Goal: Information Seeking & Learning: Learn about a topic

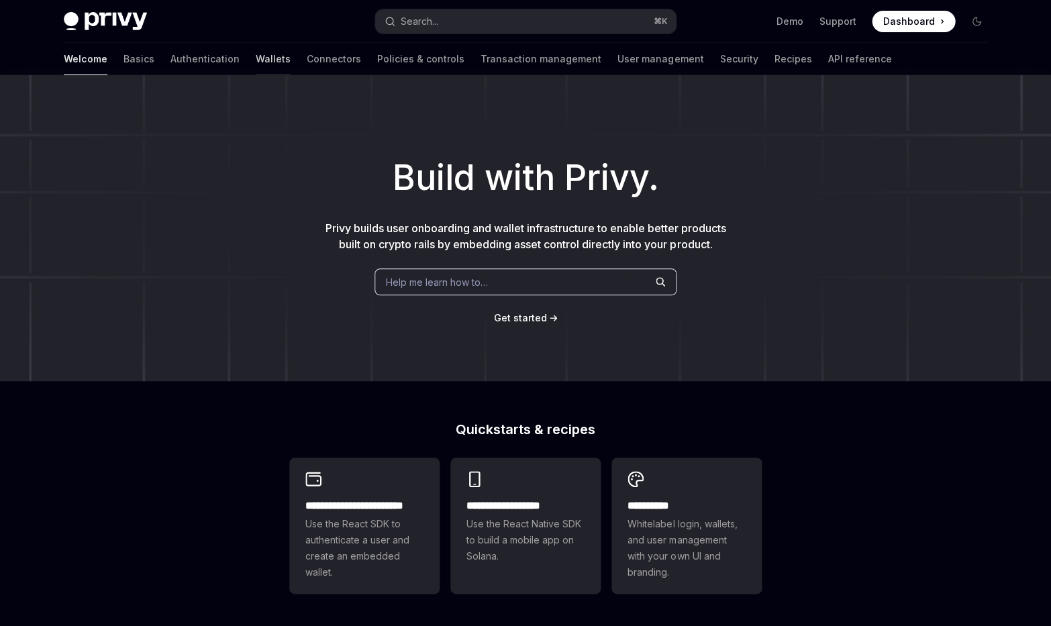
click at [256, 55] on link "Wallets" at bounding box center [273, 59] width 35 height 32
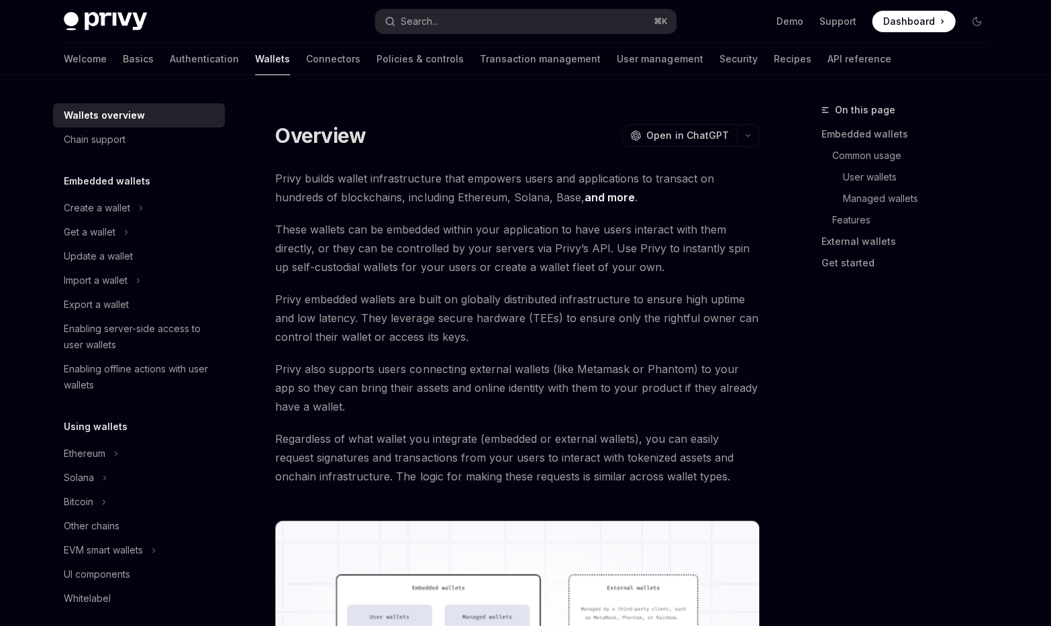
type textarea "*"
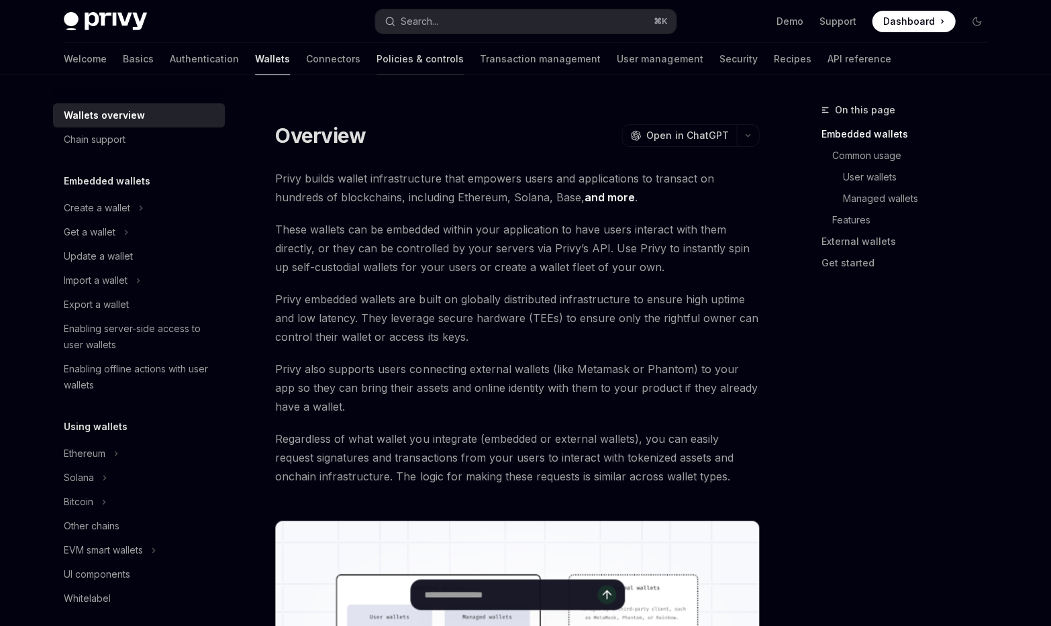
click at [377, 46] on link "Policies & controls" at bounding box center [420, 59] width 87 height 32
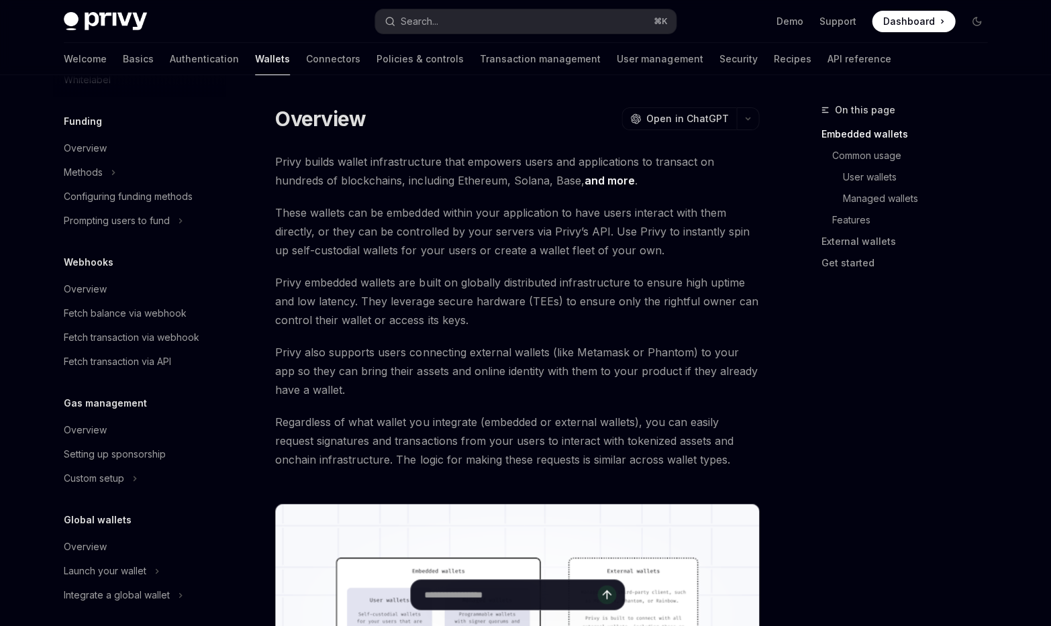
scroll to position [518, 0]
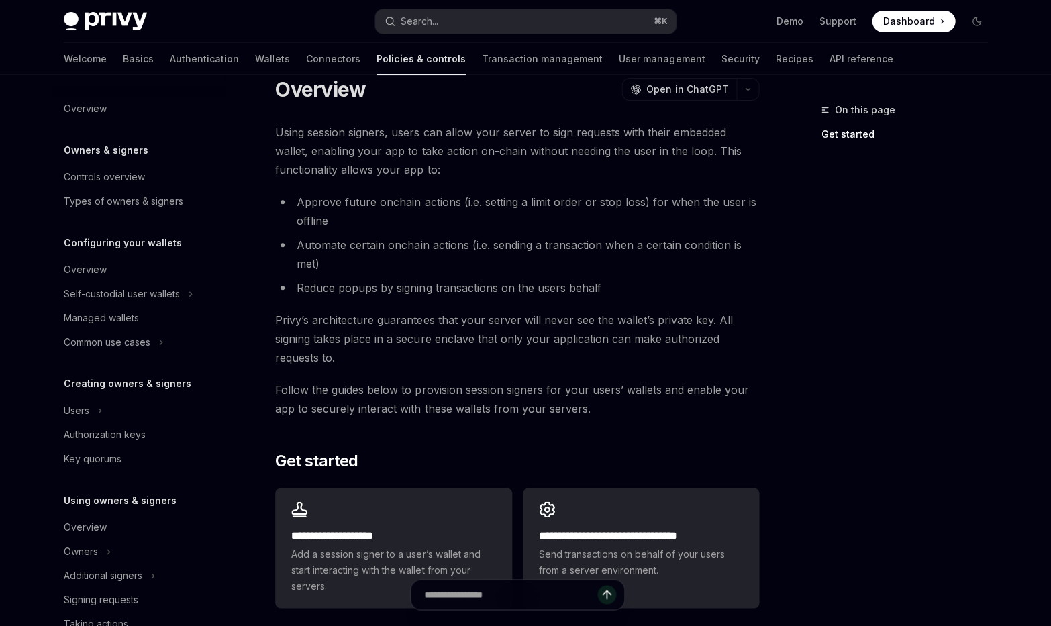
scroll to position [38, 0]
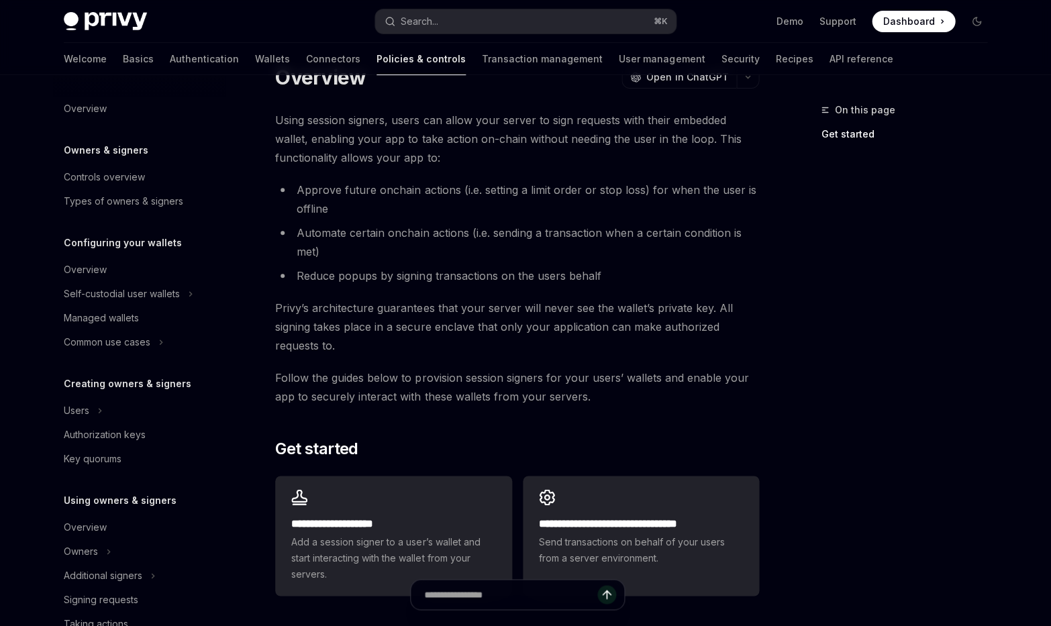
click at [696, 120] on span "Using session signers, users can allow your server to sign requests with their …" at bounding box center [517, 139] width 484 height 56
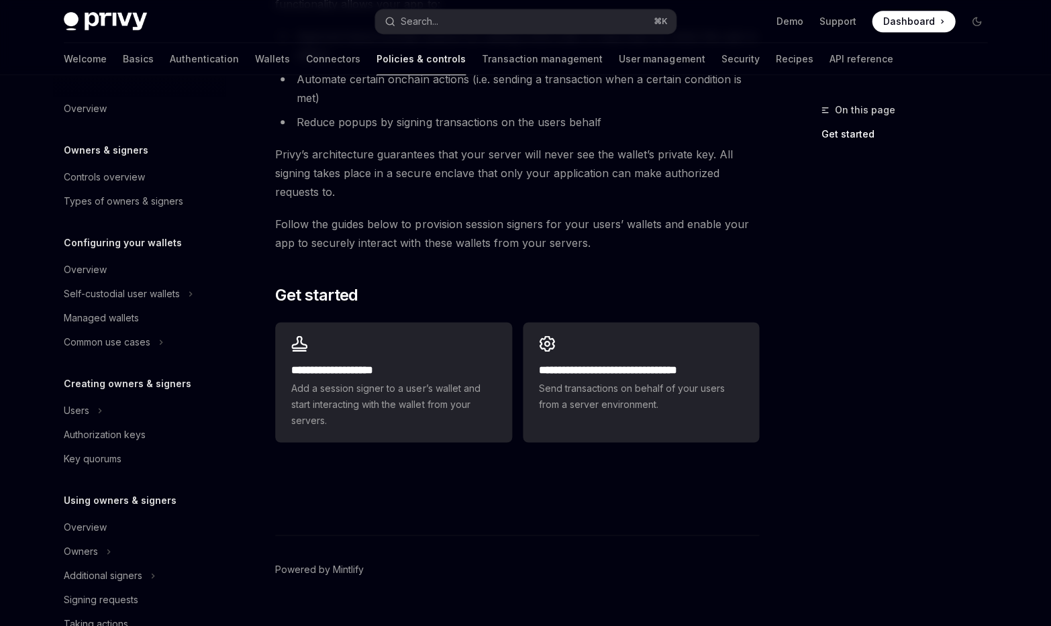
scroll to position [214, 0]
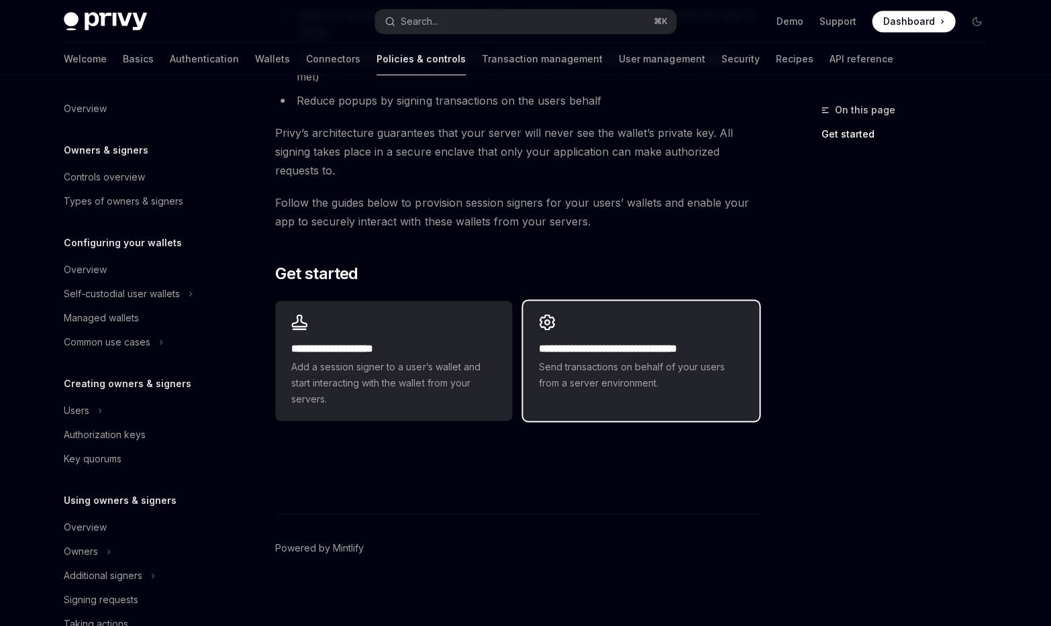
click at [631, 356] on div "**********" at bounding box center [641, 366] width 204 height 50
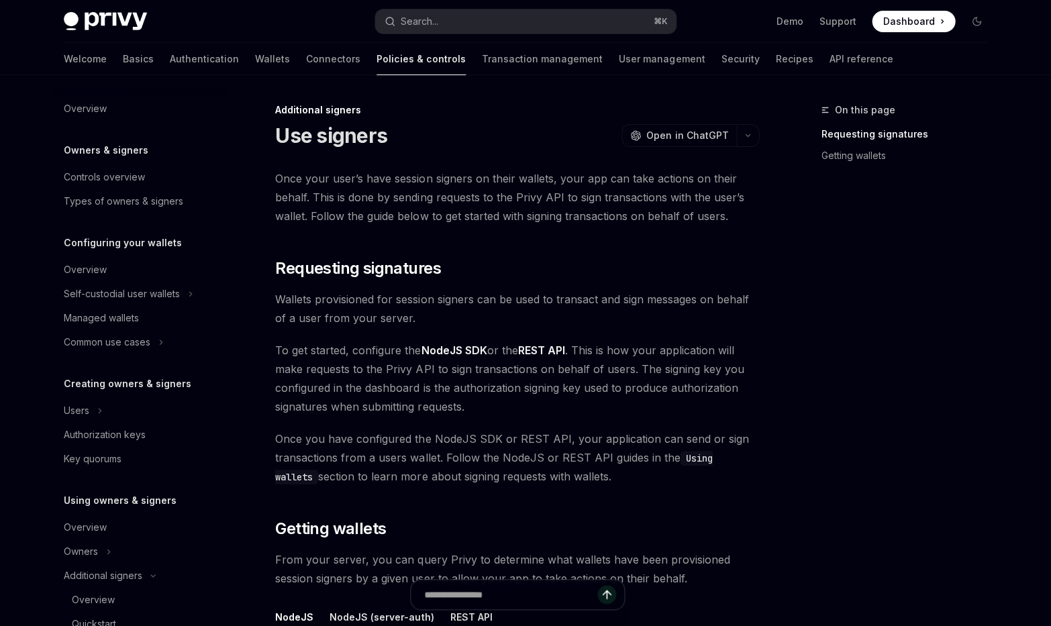
scroll to position [364, 0]
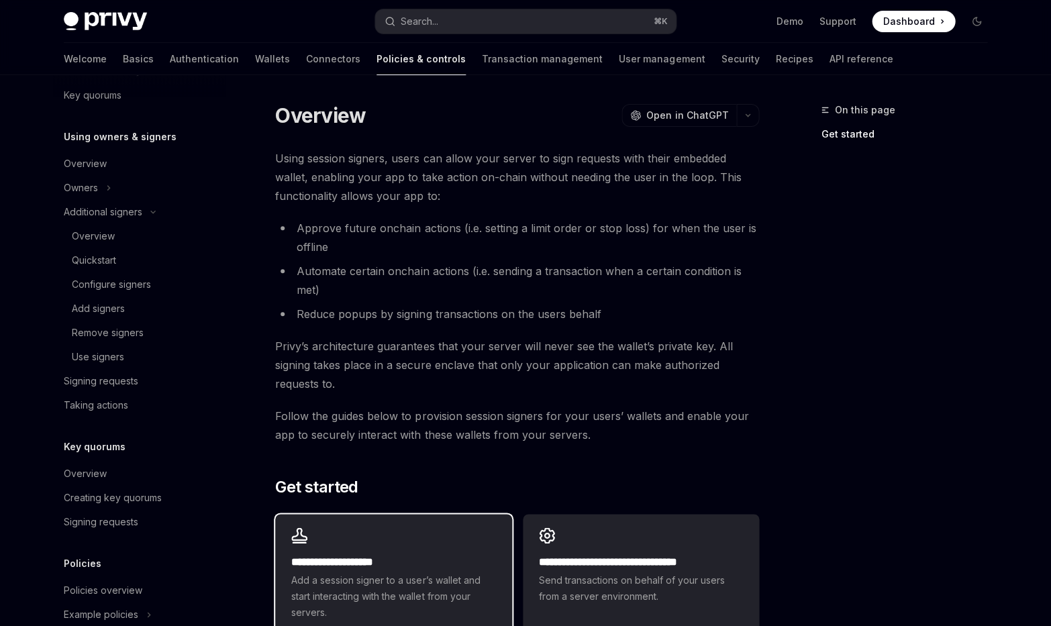
scroll to position [214, 0]
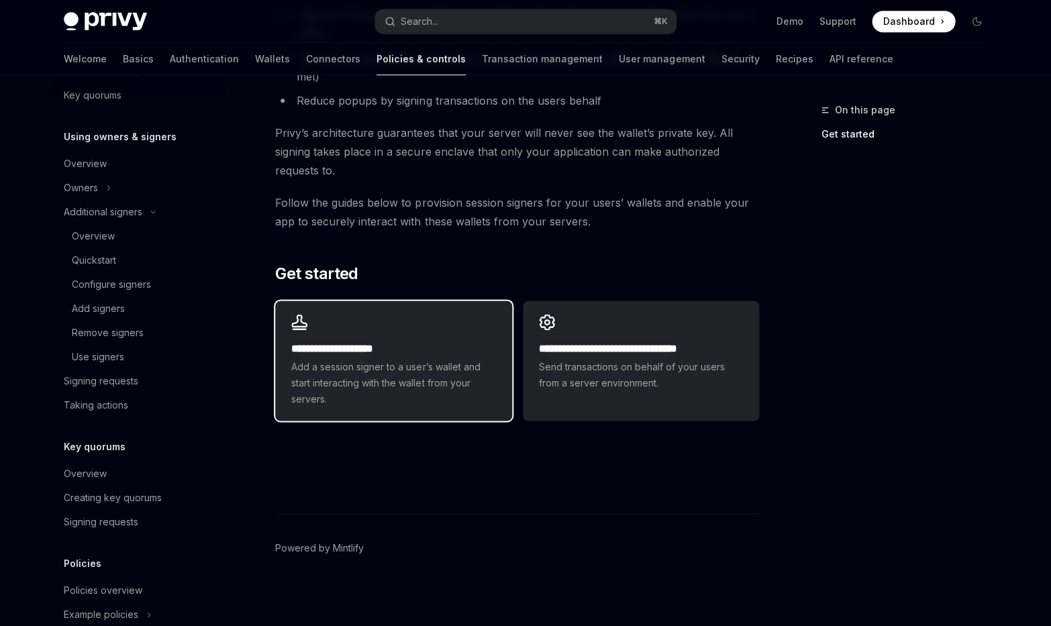
click at [452, 359] on span "Add a session signer to a user’s wallet and start interacting with the wallet f…" at bounding box center [393, 383] width 204 height 48
type textarea "*"
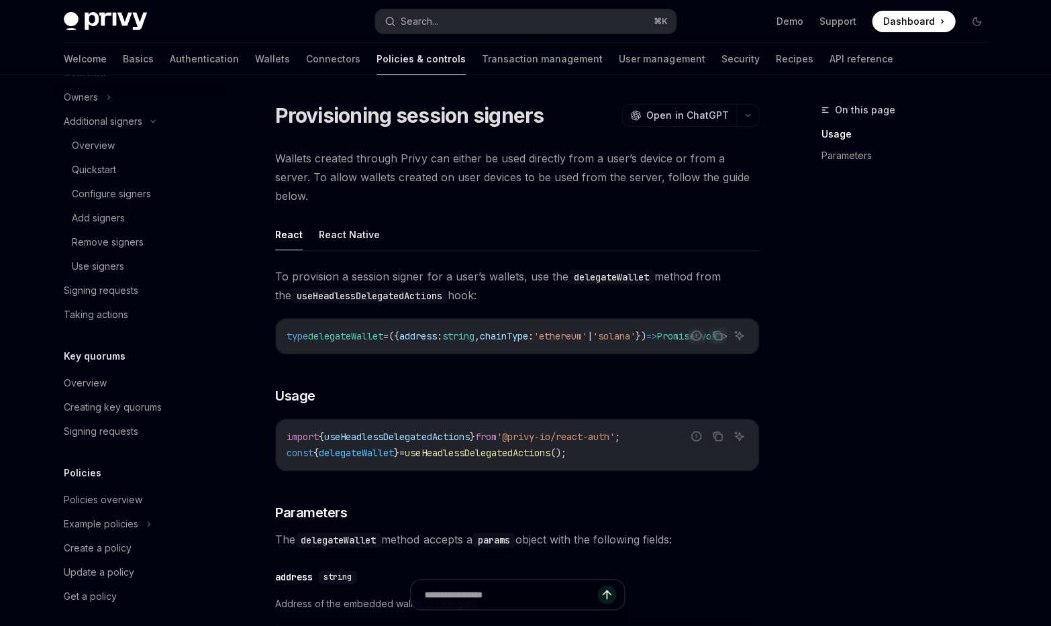
scroll to position [454, 0]
click at [753, 195] on div "Wallets created through Privy can either be used directly from a user’s device …" at bounding box center [517, 458] width 484 height 618
